Goal: Information Seeking & Learning: Learn about a topic

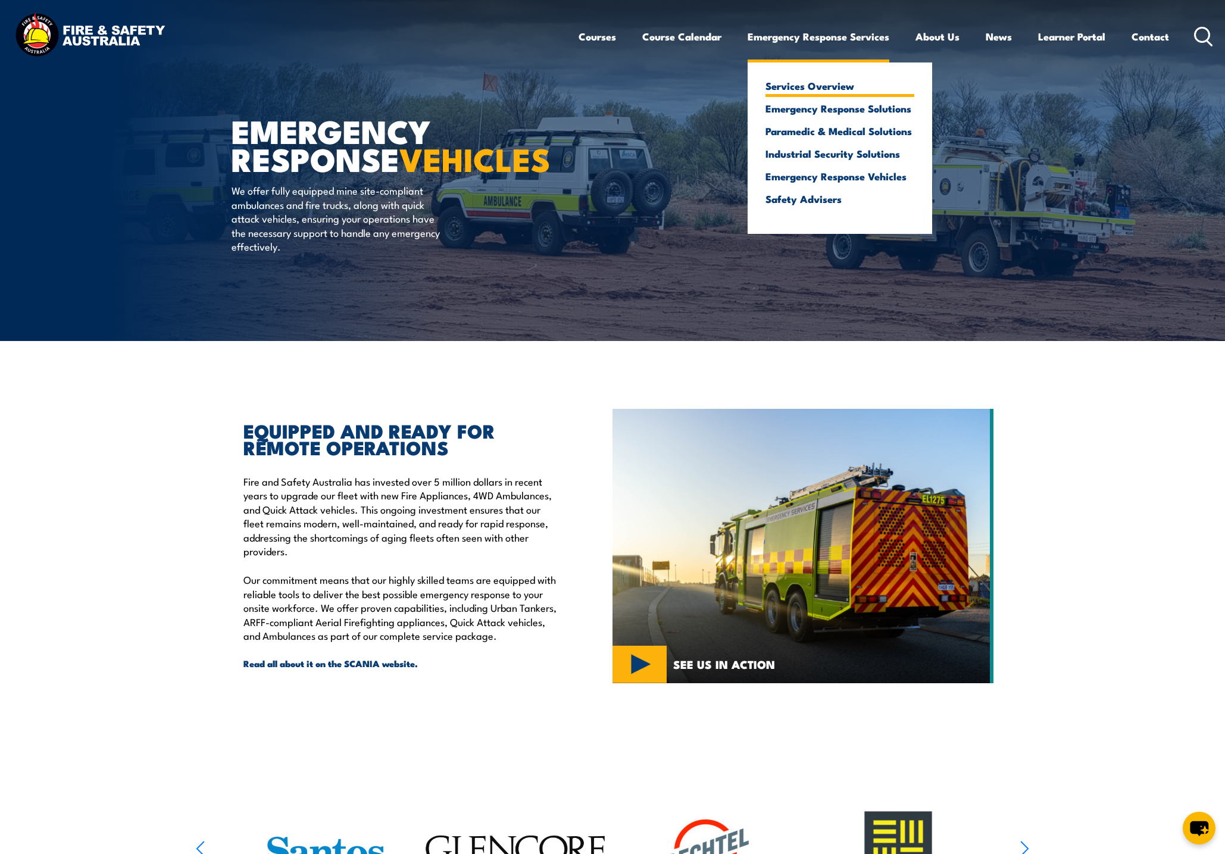
click at [790, 87] on link "Services Overview" at bounding box center [839, 85] width 149 height 11
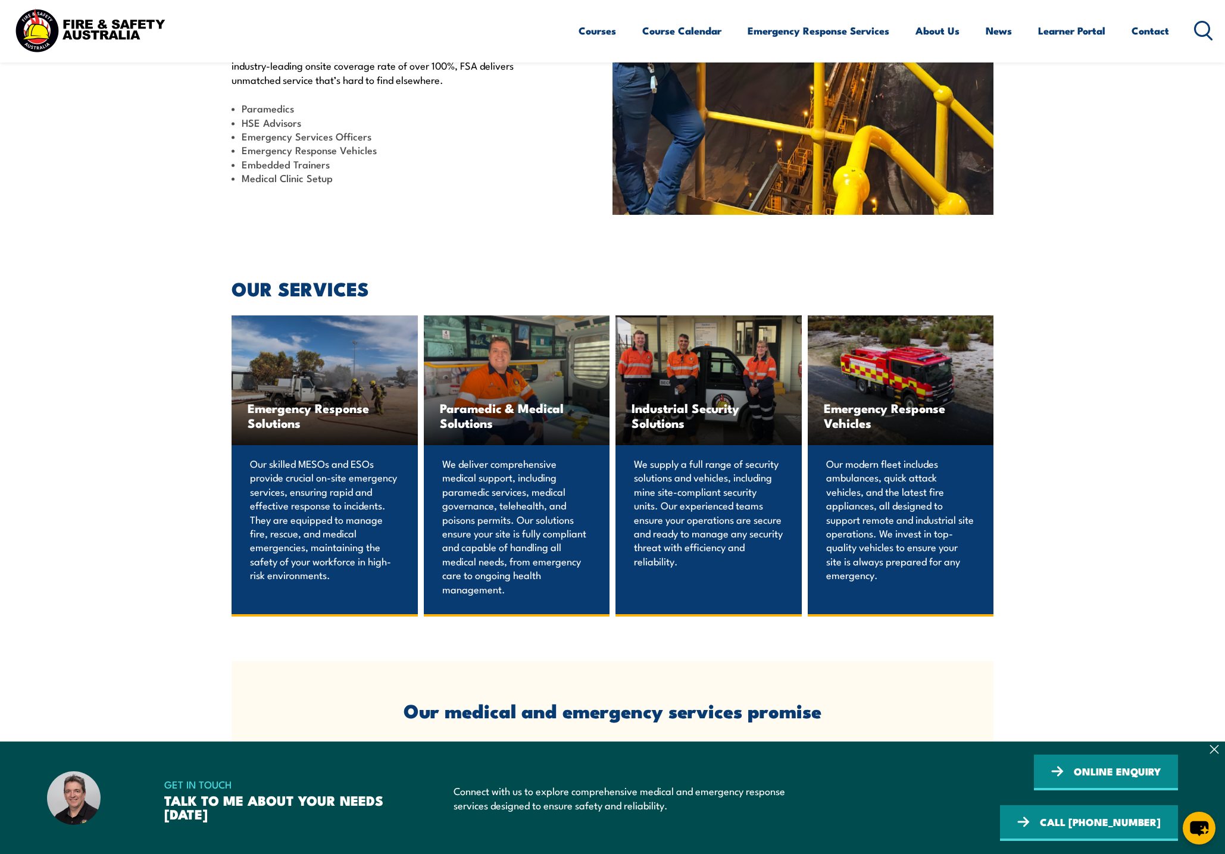
scroll to position [625, 0]
